Goal: Navigation & Orientation: Find specific page/section

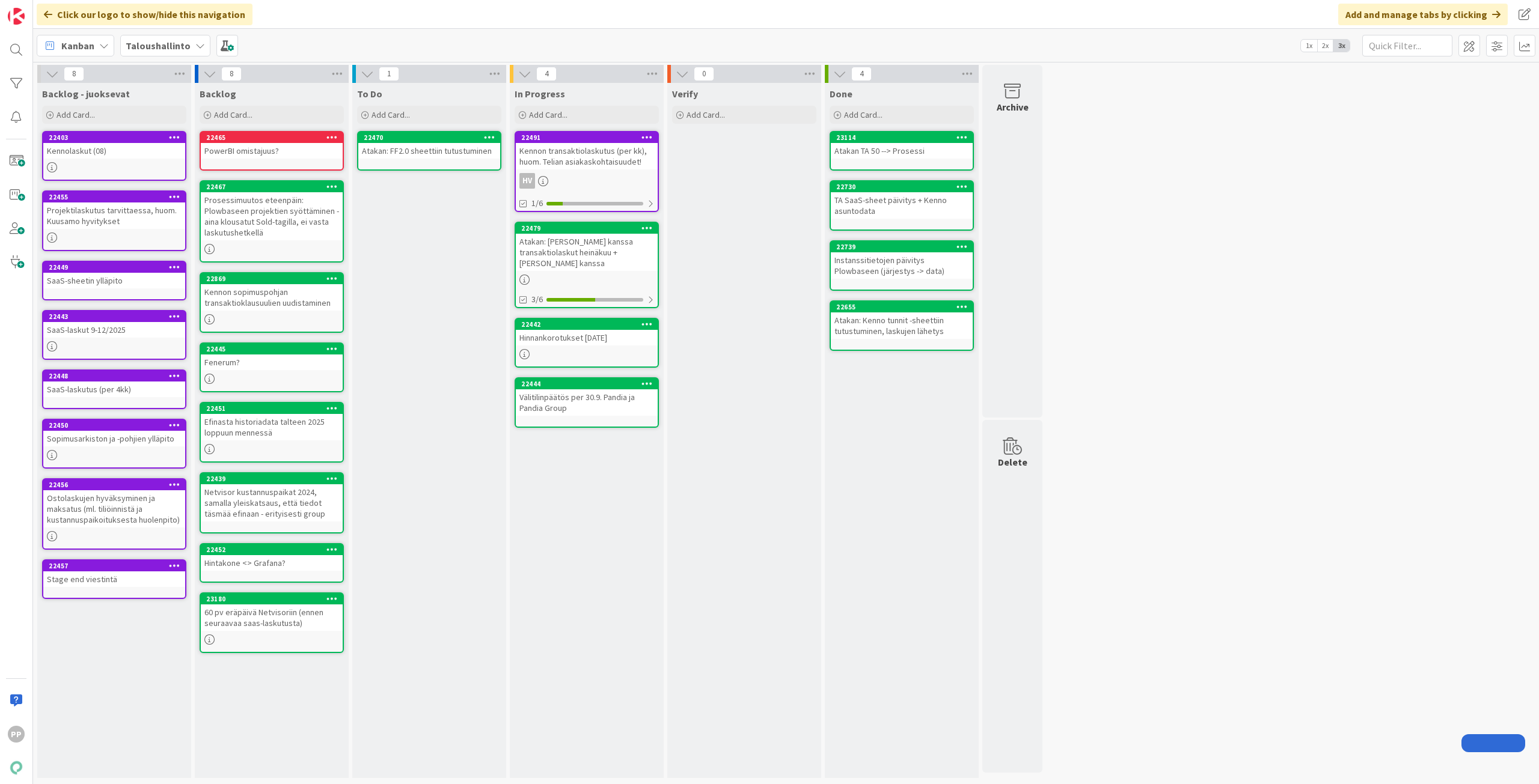
drag, startPoint x: 0, startPoint y: 0, endPoint x: 437, endPoint y: 392, distance: 587.1
click at [437, 392] on div "To Do Add Card... 22470 Atakan: FF2.0 sheettiin tutustuminen" at bounding box center [429, 431] width 154 height 695
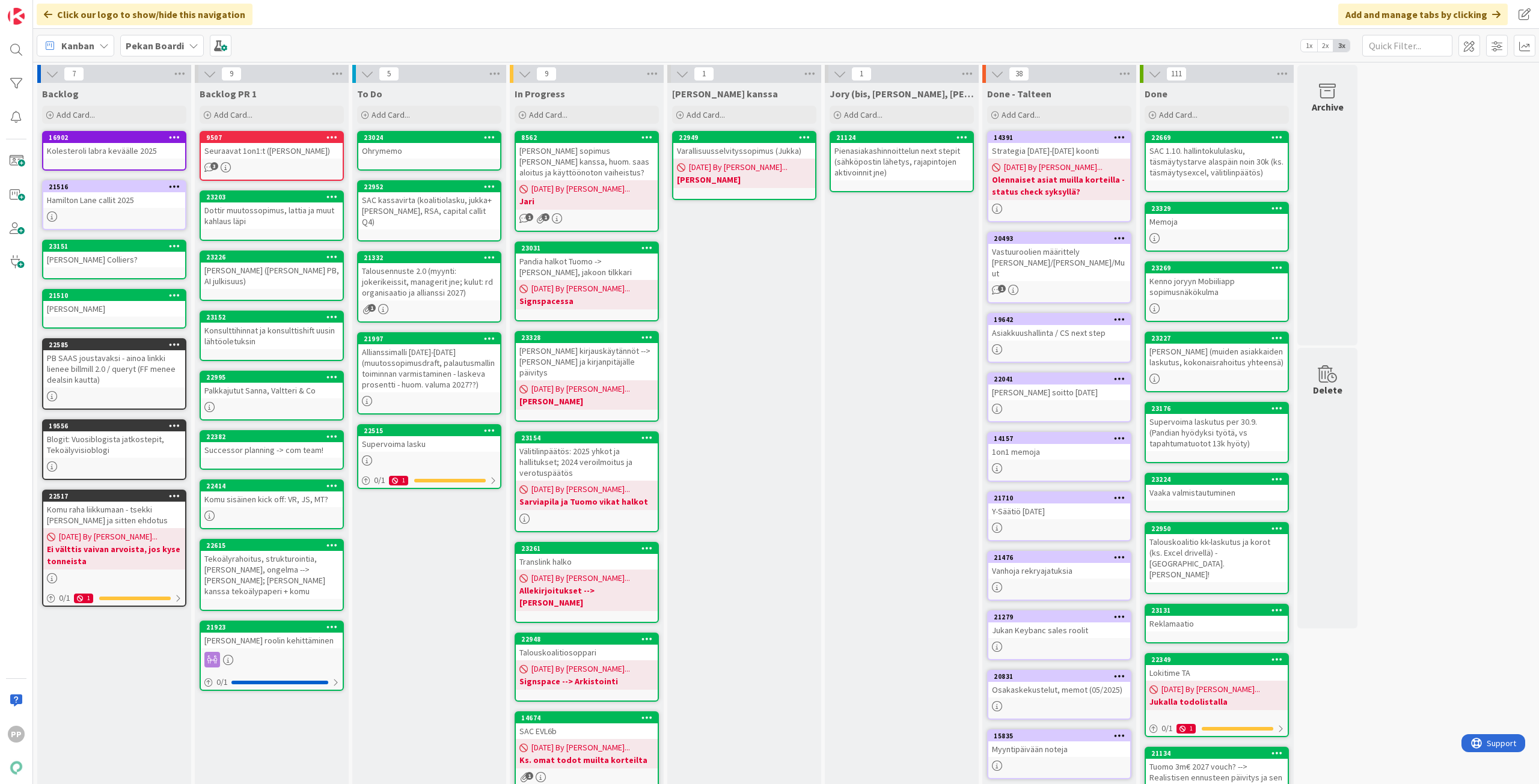
click at [722, 305] on div "[PERSON_NAME] kanssa Add Card... 22949 Varallisuusselvityssopimus ([PERSON_NAME…" at bounding box center [744, 574] width 154 height 982
click at [433, 640] on div "To Do Add Card... 23024 Ohrymemo 22952 SAC kassavirta (koalitiolasku, jukka+juh…" at bounding box center [429, 574] width 154 height 982
click at [771, 429] on div "Jukan kanssa Add Card... 22949 Varallisuusselvityssopimus (Jukka) 08/26/2025 By…" at bounding box center [744, 574] width 154 height 982
click at [760, 304] on div "Jukan kanssa Add Card... 22949 Varallisuusselvityssopimus (Jukka) 08/26/2025 By…" at bounding box center [744, 574] width 154 height 982
click at [757, 331] on div "Jukan kanssa Add Card... 22949 Varallisuusselvityssopimus (Jukka) 08/26/2025 By…" at bounding box center [744, 574] width 154 height 982
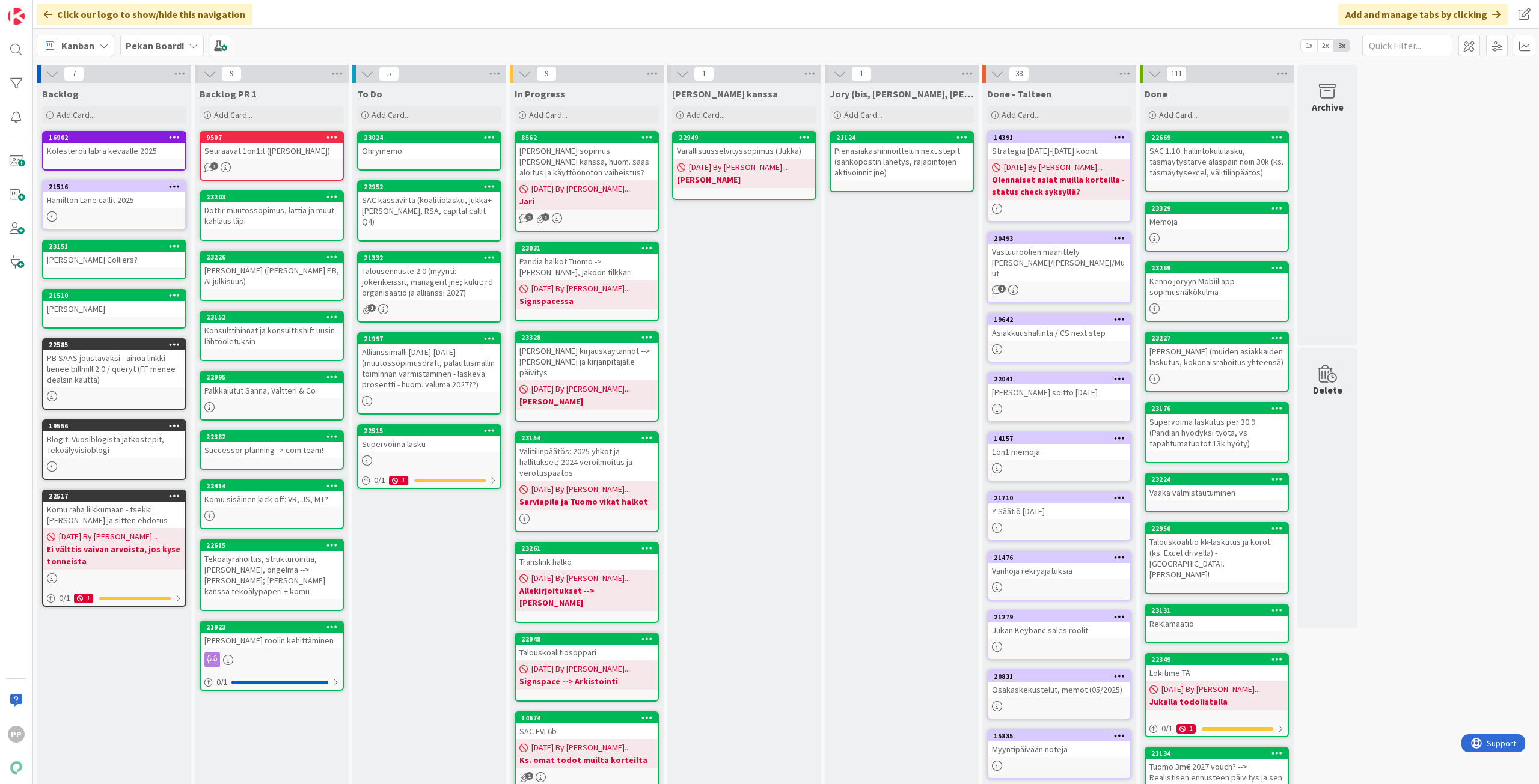
click at [757, 341] on div "Jukan kanssa Add Card... 22949 Varallisuusselvityssopimus (Jukka) 08/26/2025 By…" at bounding box center [744, 574] width 154 height 982
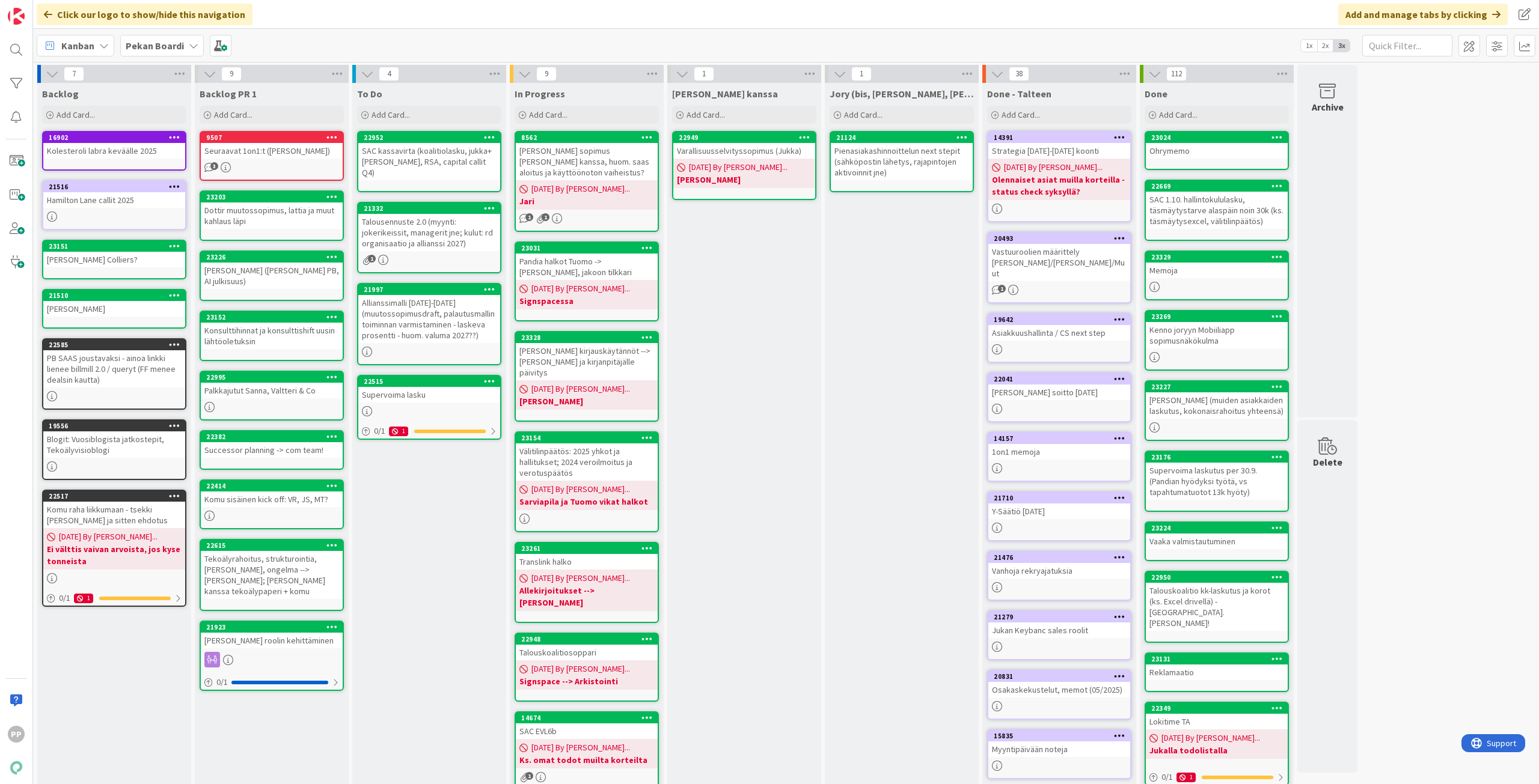
click at [759, 316] on div "Jukan kanssa Add Card... 22949 Varallisuusselvityssopimus (Jukka) 08/26/2025 By…" at bounding box center [744, 574] width 154 height 982
click at [445, 513] on div "To Do Add Card... 22952 SAC kassavirta (koalitiolasku, jukka+juha, RSA, capital…" at bounding box center [429, 574] width 154 height 982
click at [451, 537] on div "To Do Add Card... 22952 SAC kassavirta (koalitiolasku, jukka+juha, RSA, capital…" at bounding box center [429, 574] width 154 height 982
click at [452, 563] on div "To Do Add Card... 22952 SAC kassavirta (koalitiolasku, jukka+juha, RSA, capital…" at bounding box center [429, 574] width 154 height 982
click at [782, 477] on div "Jukan kanssa Add Card... 22949 Varallisuusselvityssopimus (Jukka) 08/26/2025 By…" at bounding box center [744, 574] width 154 height 982
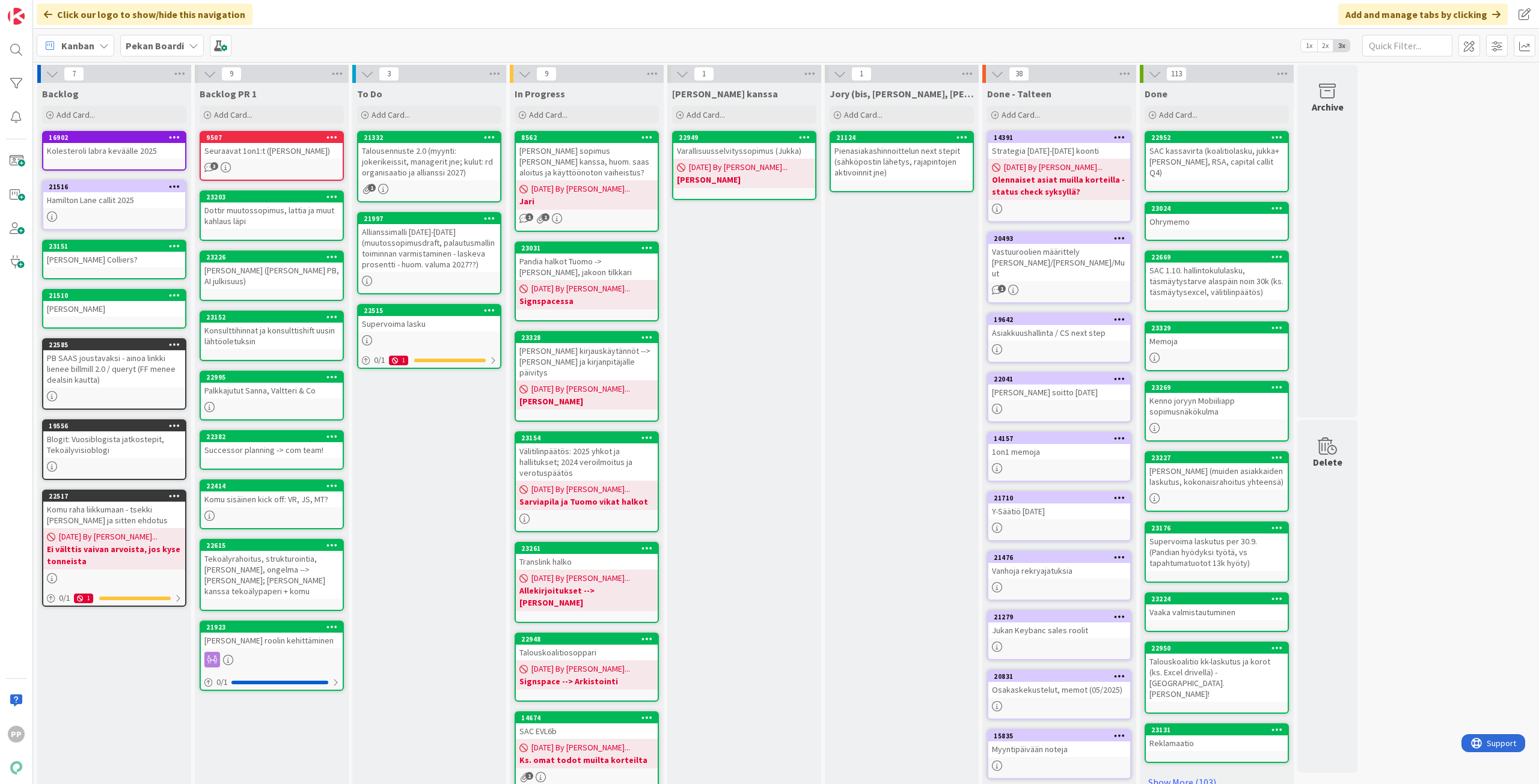
click at [903, 317] on div "Jory (bis, kenno, bohr) Add Card... 21124 Pienasiakashinnoittelun next stepit (…" at bounding box center [901, 574] width 154 height 982
click at [773, 336] on div "Jukan kanssa Add Card... 22949 Varallisuusselvityssopimus (Jukka) 08/26/2025 By…" at bounding box center [744, 574] width 154 height 982
